Goal: Transaction & Acquisition: Obtain resource

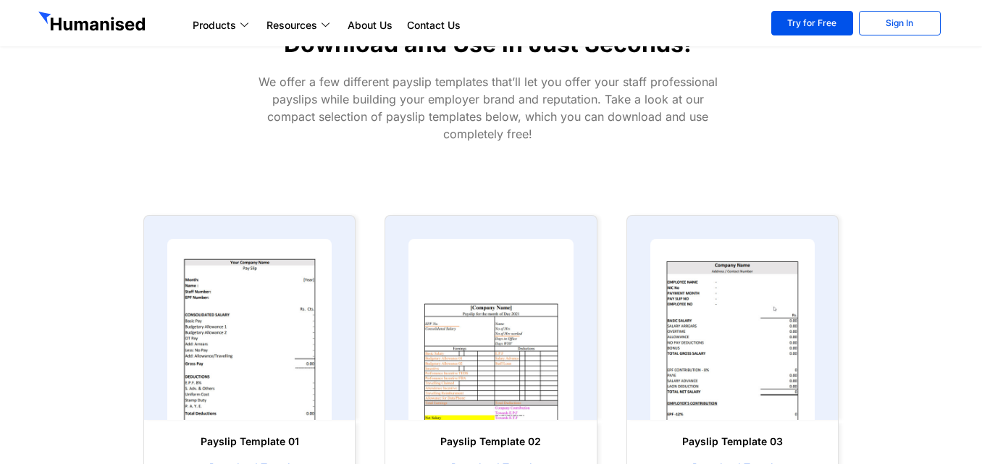
scroll to position [651, 0]
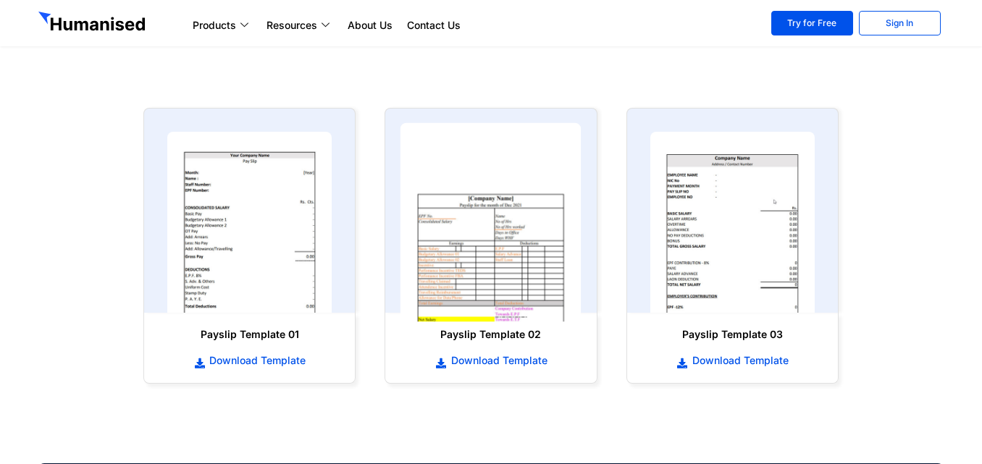
click at [496, 244] on img at bounding box center [490, 222] width 181 height 199
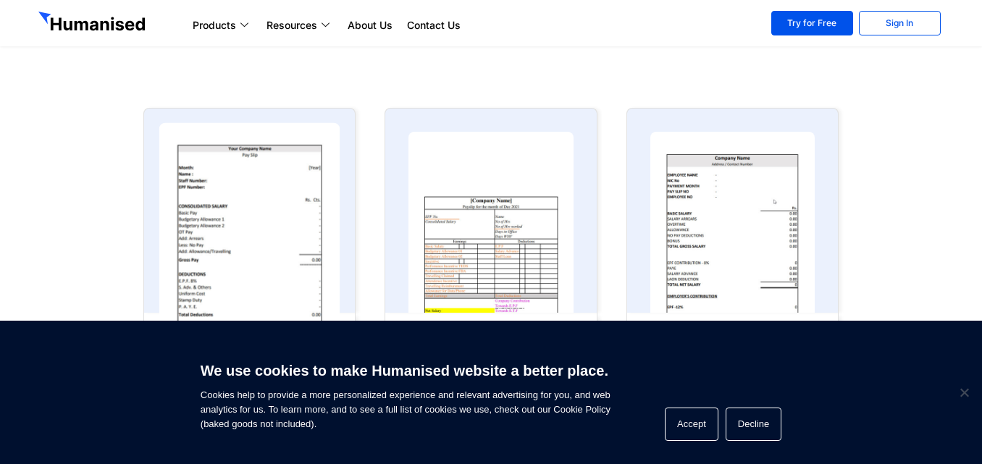
click at [303, 210] on img at bounding box center [249, 222] width 181 height 199
click at [293, 209] on img at bounding box center [249, 222] width 181 height 199
click at [291, 205] on img at bounding box center [249, 222] width 181 height 199
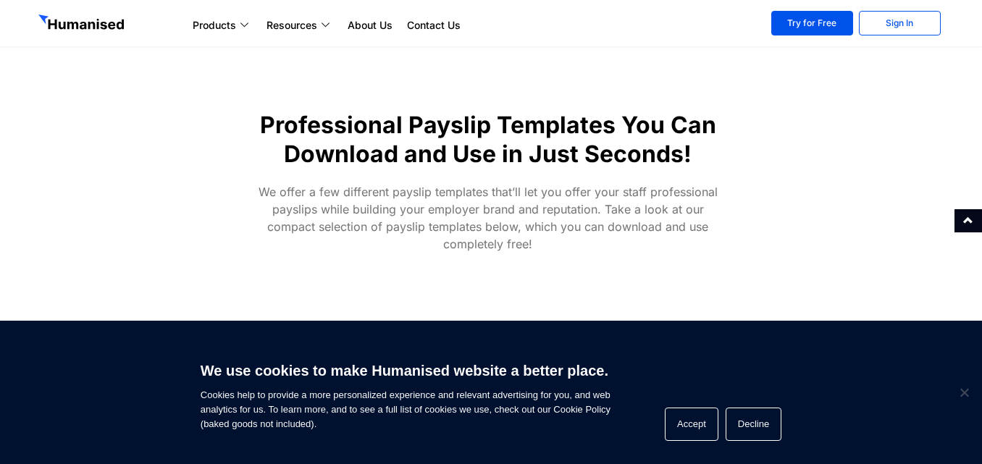
scroll to position [429, 0]
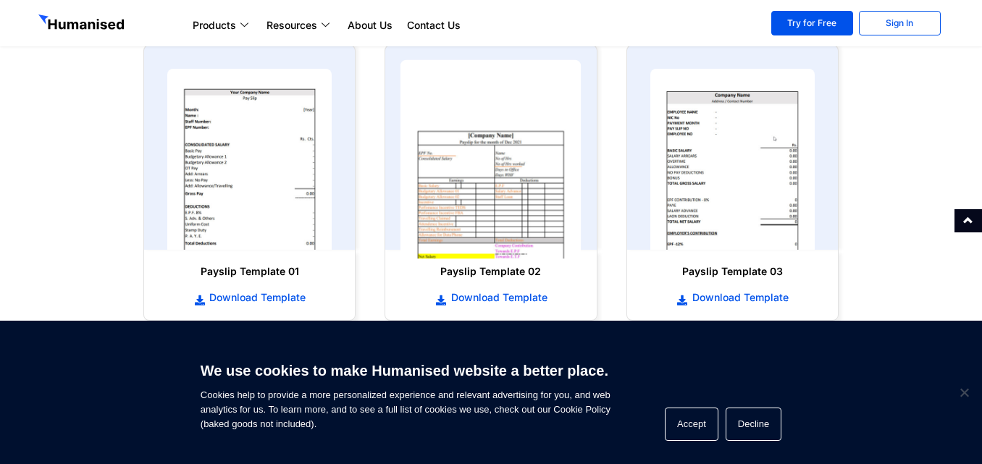
scroll to position [724, 0]
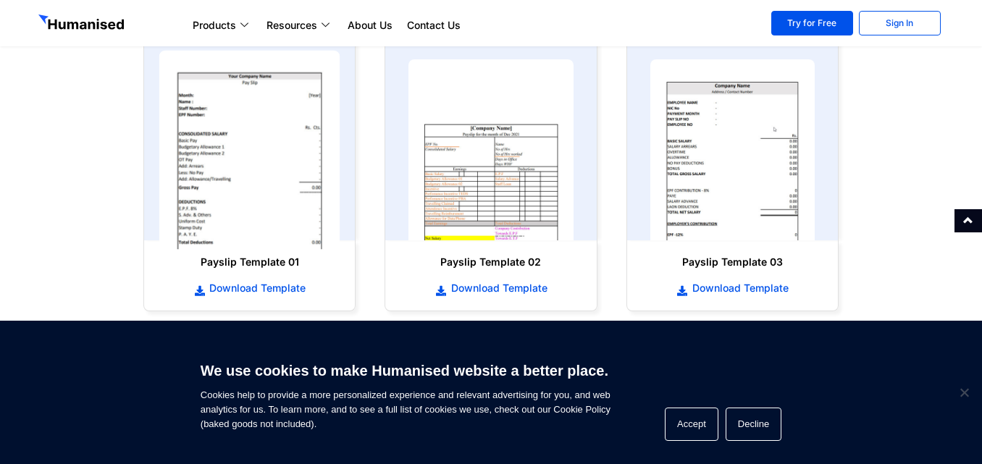
click at [267, 168] on img at bounding box center [249, 150] width 181 height 199
click at [269, 160] on img at bounding box center [249, 150] width 181 height 199
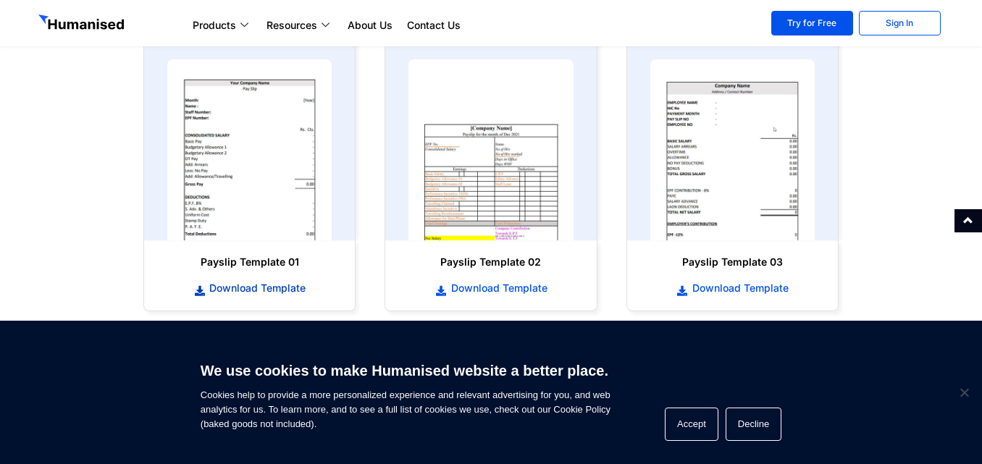
click at [271, 291] on span "Download Template" at bounding box center [256, 288] width 100 height 14
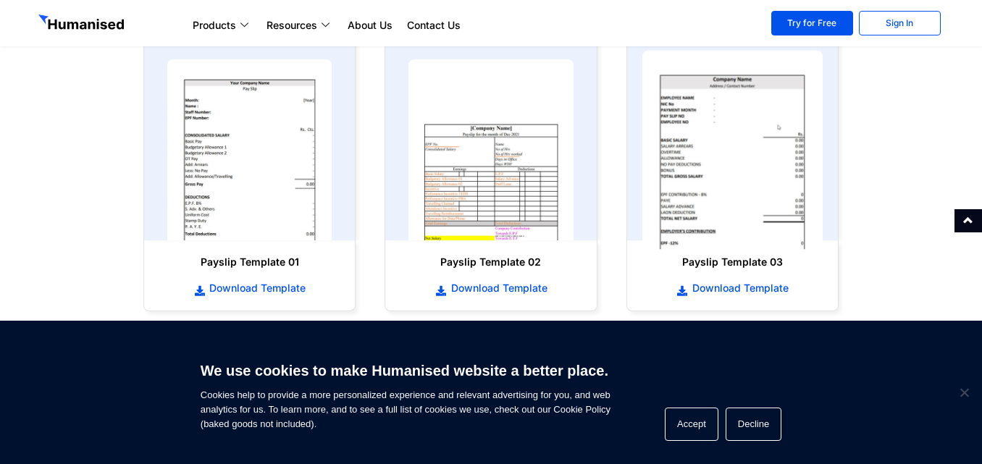
click at [746, 166] on img at bounding box center [731, 150] width 181 height 199
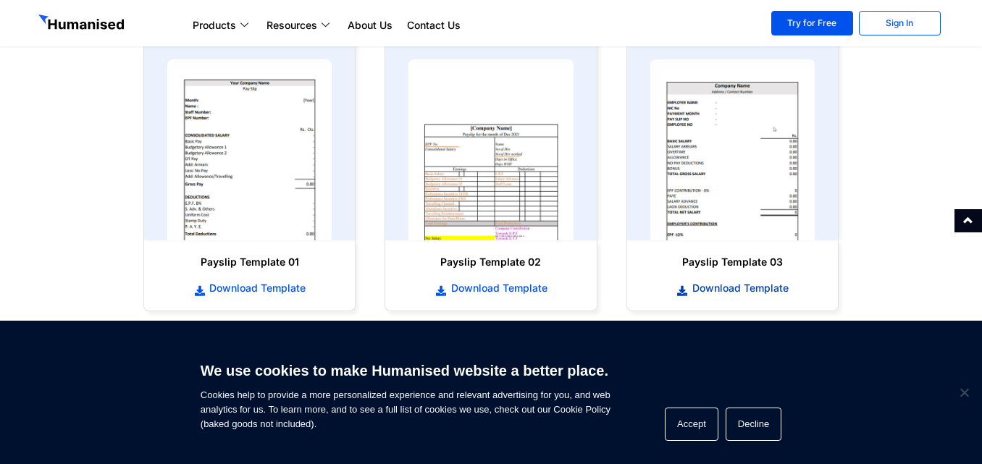
click at [751, 287] on span "Download Template" at bounding box center [738, 288] width 100 height 14
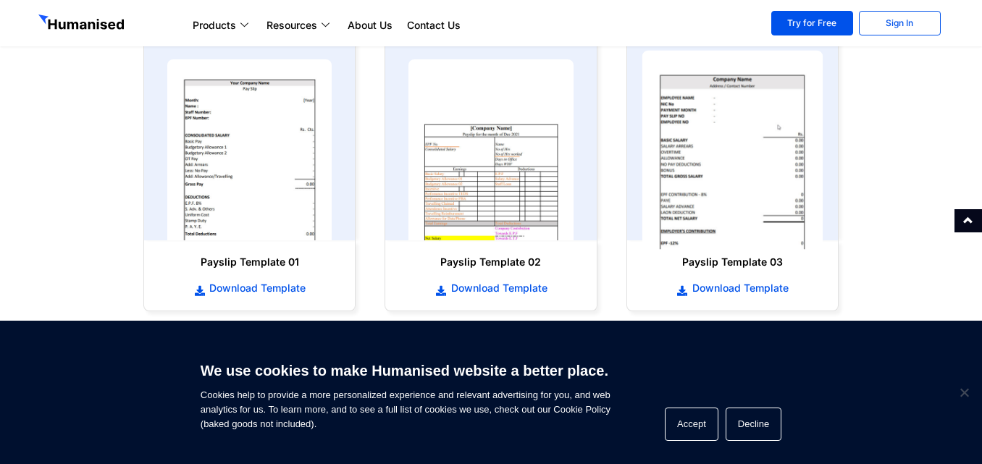
click at [738, 153] on img at bounding box center [731, 150] width 181 height 199
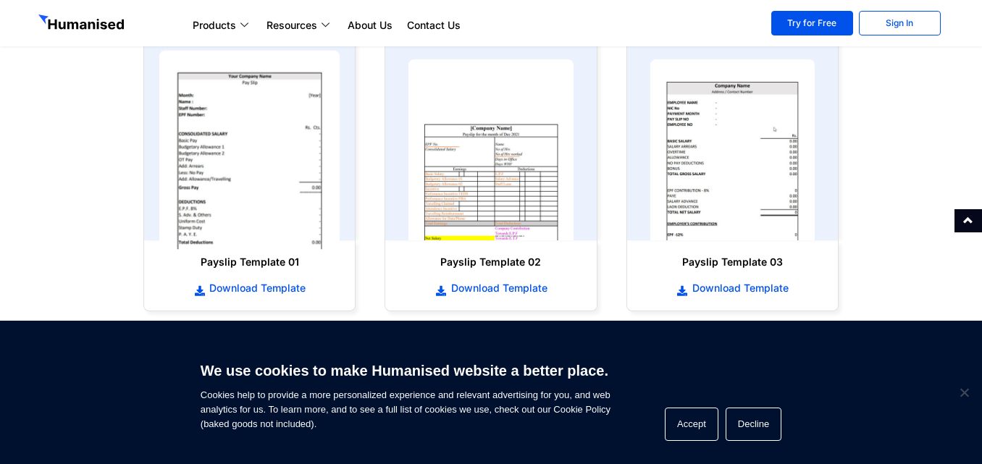
click at [253, 148] on img at bounding box center [249, 150] width 181 height 199
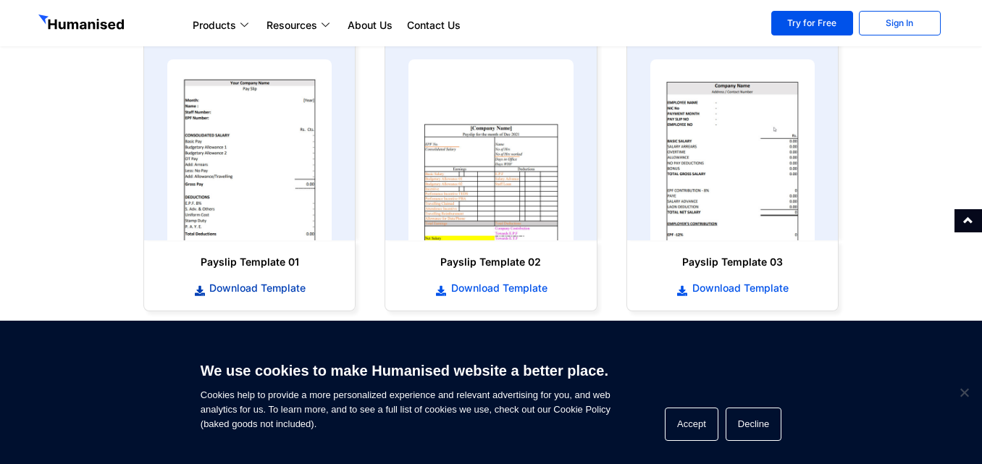
click at [242, 283] on span "Download Template" at bounding box center [256, 288] width 100 height 14
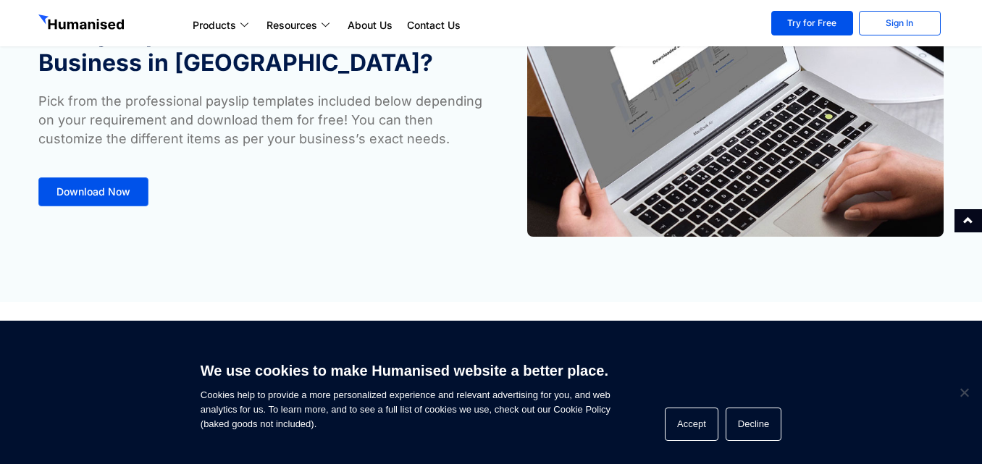
scroll to position [0, 0]
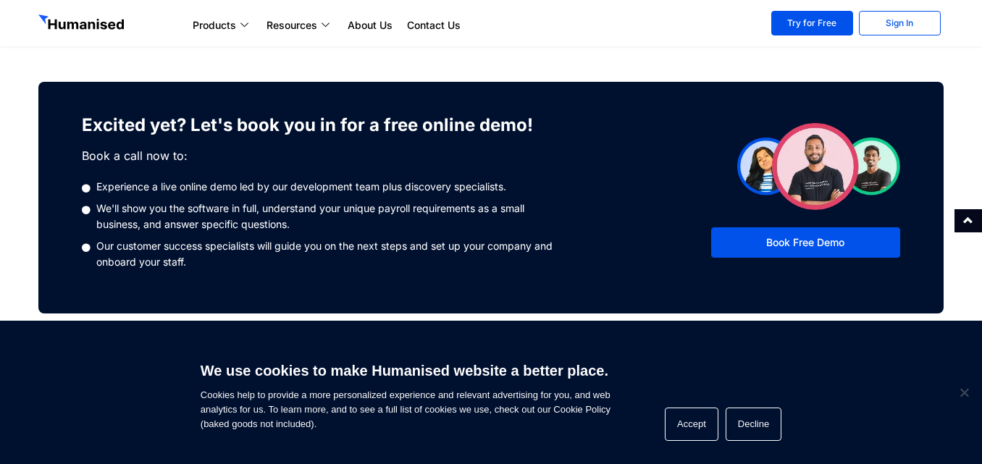
scroll to position [1226, 0]
